Goal: Use online tool/utility: Utilize a website feature to perform a specific function

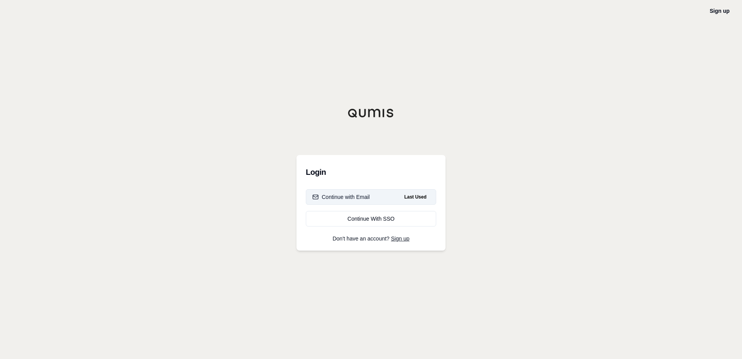
click at [394, 199] on button "Continue with Email Last Used" at bounding box center [371, 197] width 130 height 16
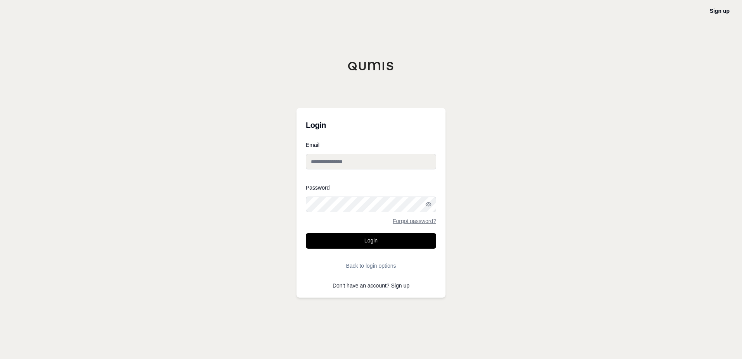
click at [364, 159] on input "Email" at bounding box center [371, 162] width 130 height 16
type input "**********"
click at [381, 234] on button "Login" at bounding box center [371, 241] width 130 height 16
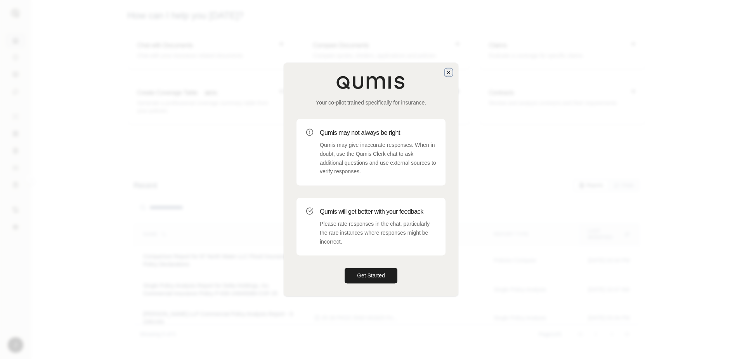
click at [449, 72] on icon "button" at bounding box center [448, 72] width 3 height 3
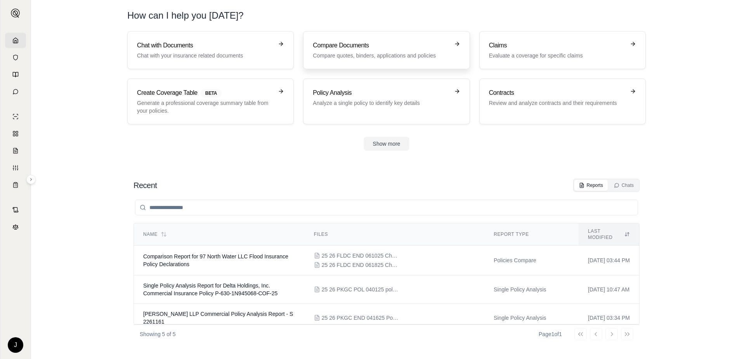
click at [454, 53] on div "Compare Documents Compare quotes, binders, applications and policies" at bounding box center [386, 50] width 147 height 19
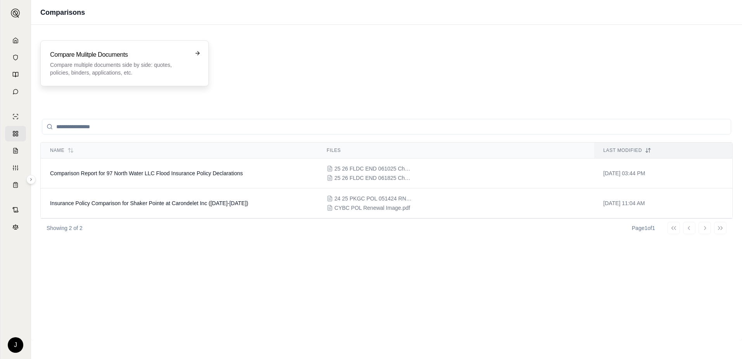
click at [131, 57] on h3 "Compare Mulitple Documents" at bounding box center [119, 54] width 138 height 9
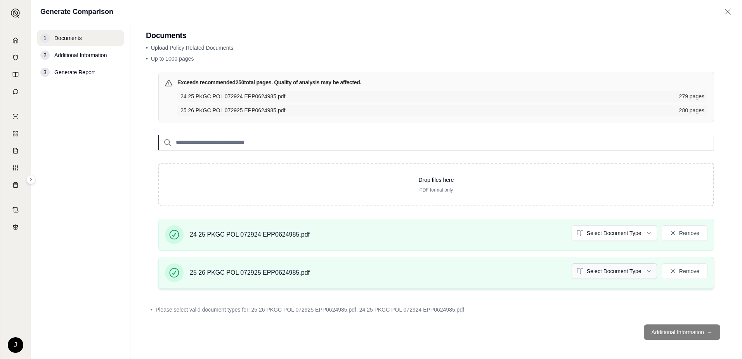
scroll to position [12, 0]
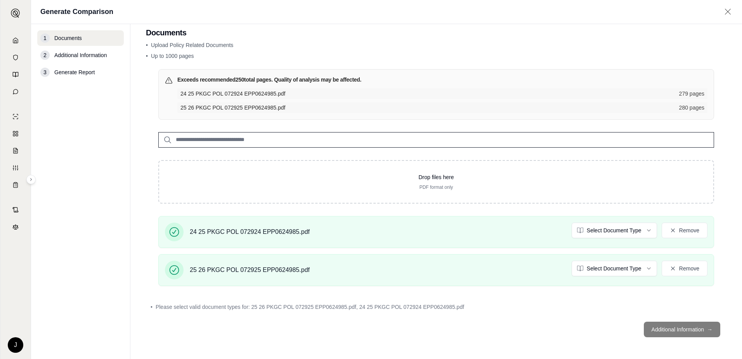
click at [681, 330] on footer "Additional Information →" at bounding box center [436, 329] width 581 height 28
click at [622, 225] on html "J Generate Comparison 1 Documents 2 Additional Information 3 Generate Report Do…" at bounding box center [371, 179] width 742 height 359
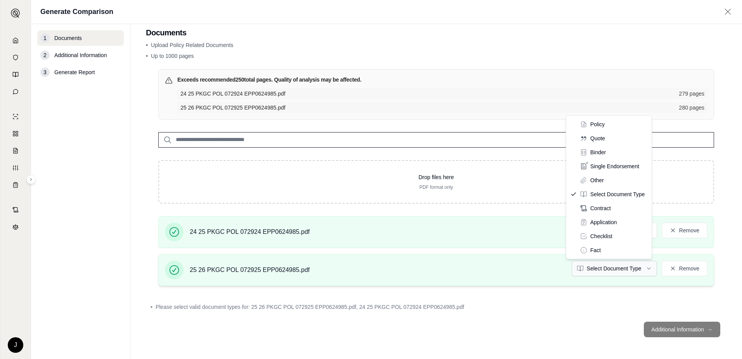
click at [612, 271] on html "J Generate Comparison 1 Documents 2 Additional Information 3 Generate Report Do…" at bounding box center [371, 179] width 742 height 359
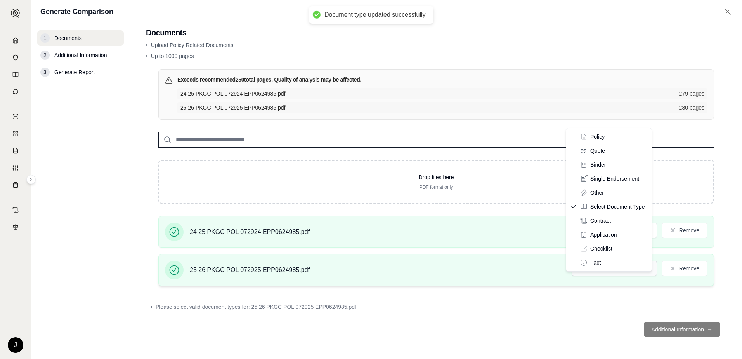
scroll to position [0, 0]
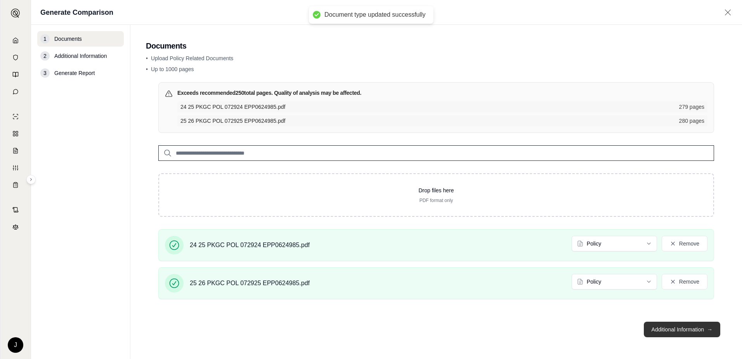
click at [689, 328] on button "Additional Information →" at bounding box center [682, 329] width 76 height 16
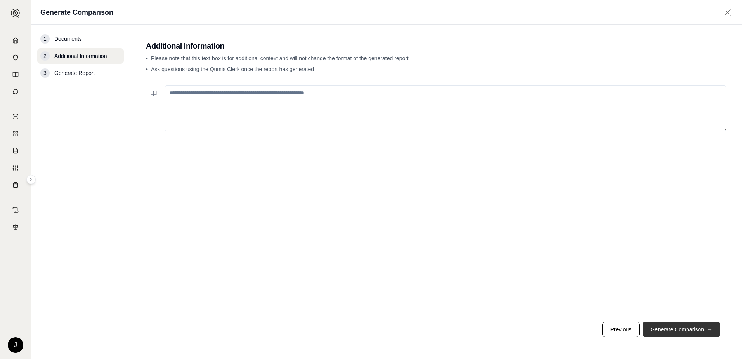
click at [691, 330] on button "Generate Comparison →" at bounding box center [682, 329] width 78 height 16
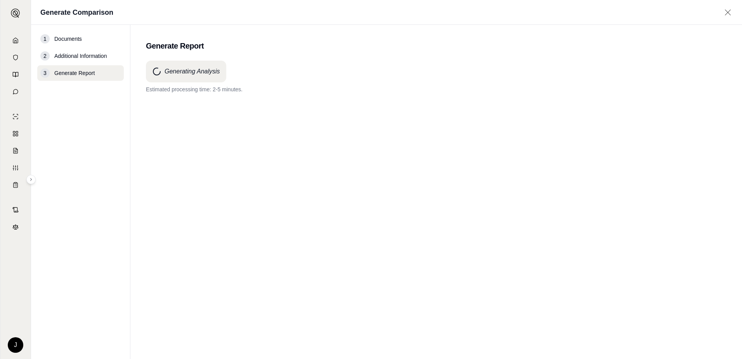
click at [427, 165] on div "Generating Analysis Estimated processing time: 2-5 minutes." at bounding box center [436, 196] width 581 height 270
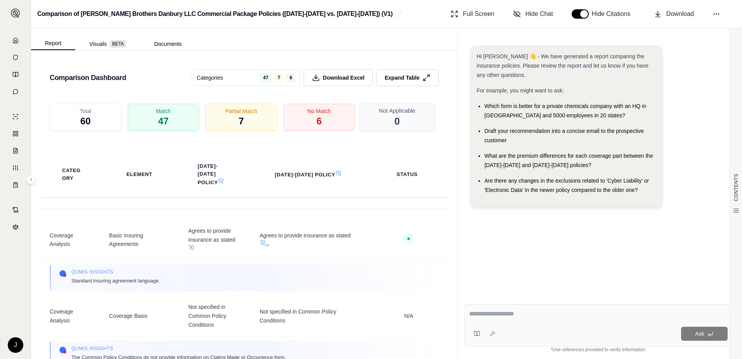
scroll to position [1552, 0]
click at [289, 124] on div "No Match 6" at bounding box center [318, 116] width 75 height 29
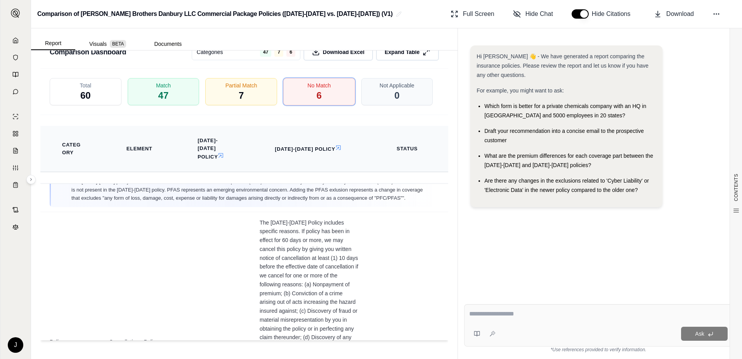
scroll to position [11, 0]
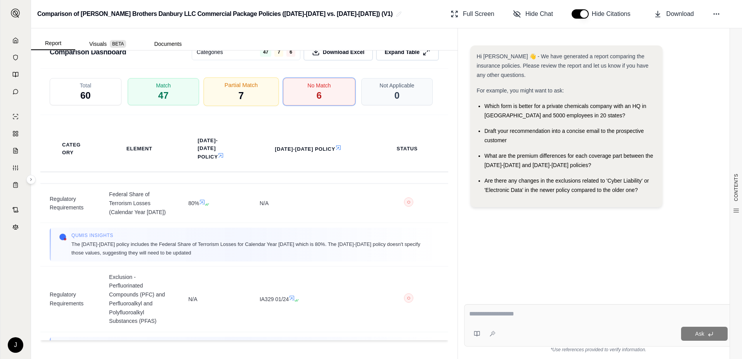
click at [239, 94] on span "7" at bounding box center [241, 95] width 5 height 13
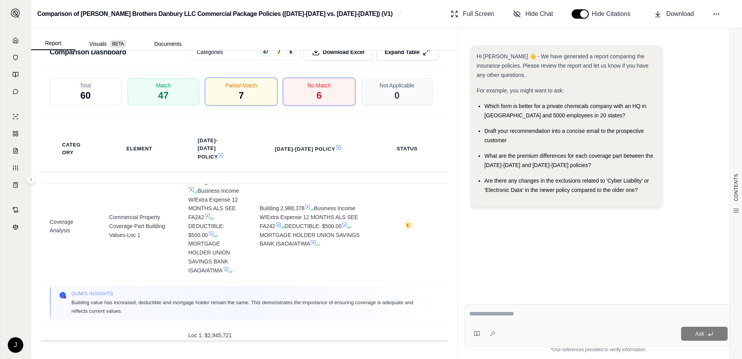
scroll to position [0, 0]
